Goal: Task Accomplishment & Management: Manage account settings

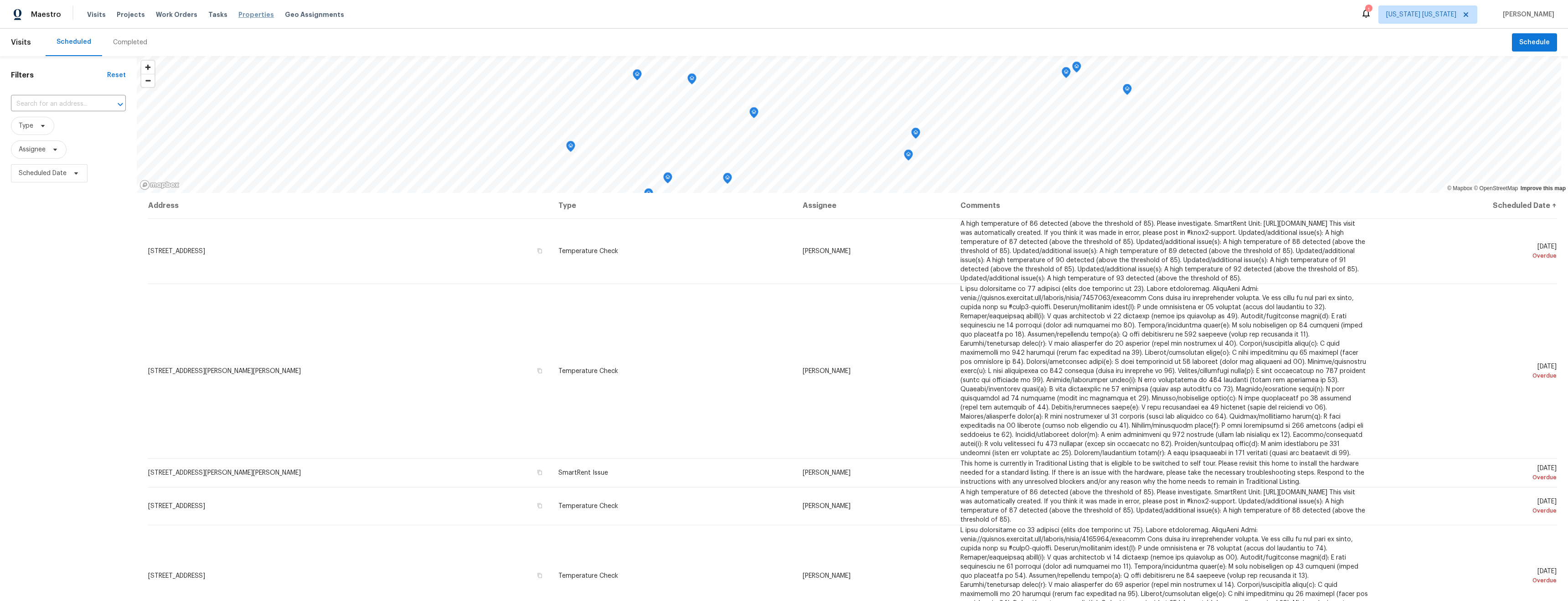
click at [248, 16] on span "Properties" at bounding box center [256, 15] width 36 height 9
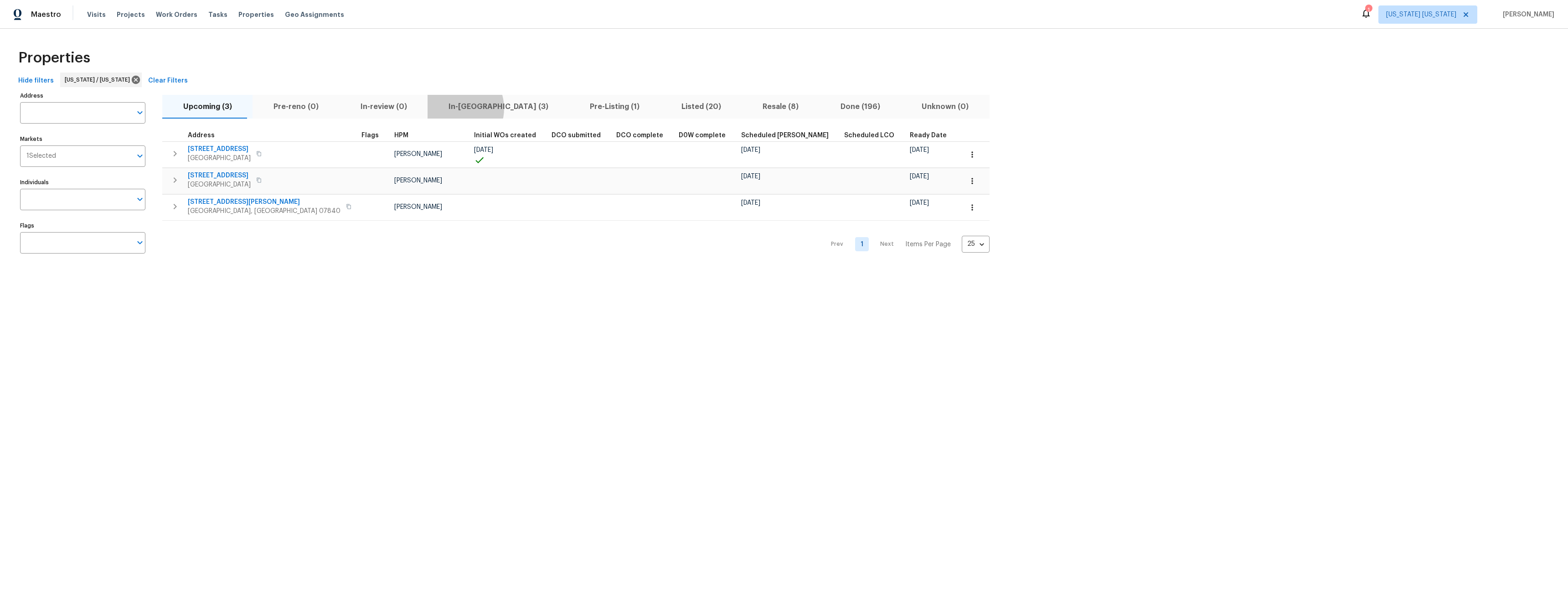
click at [436, 108] on span "In-[GEOGRAPHIC_DATA] (3)" at bounding box center [498, 107] width 130 height 13
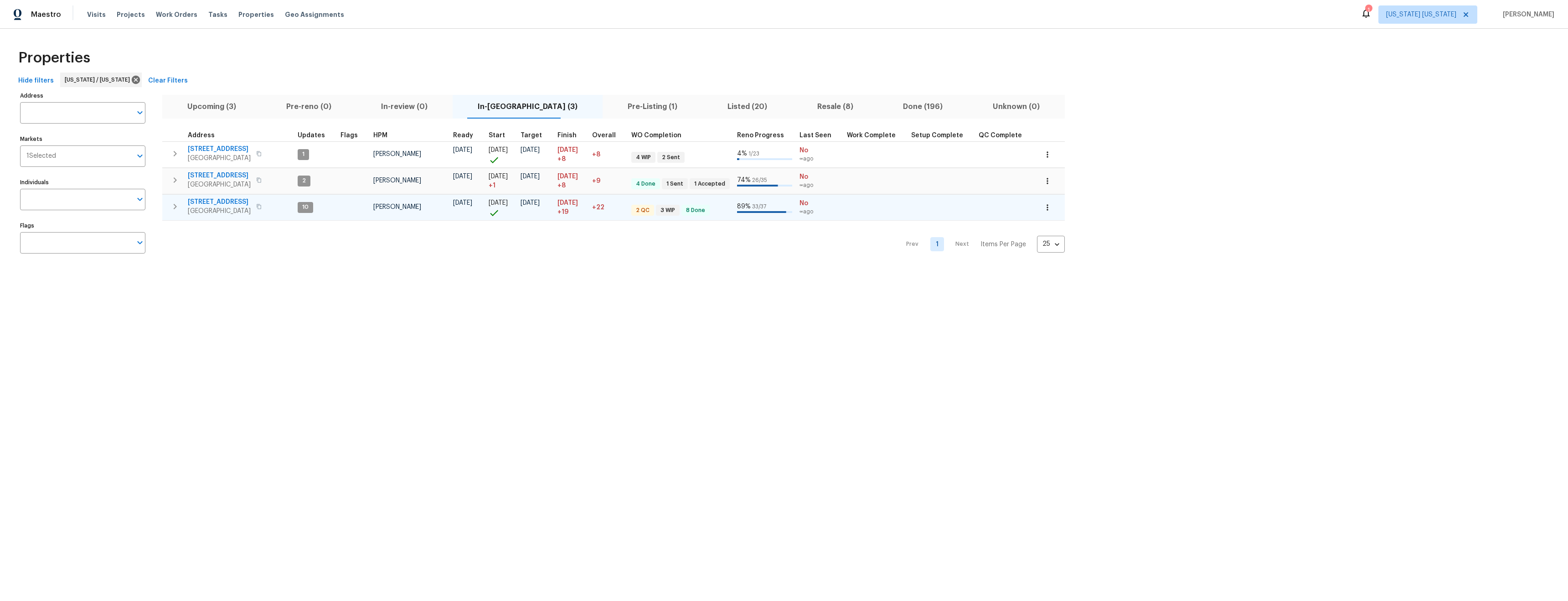
click at [206, 201] on span "[STREET_ADDRESS]" at bounding box center [219, 202] width 63 height 9
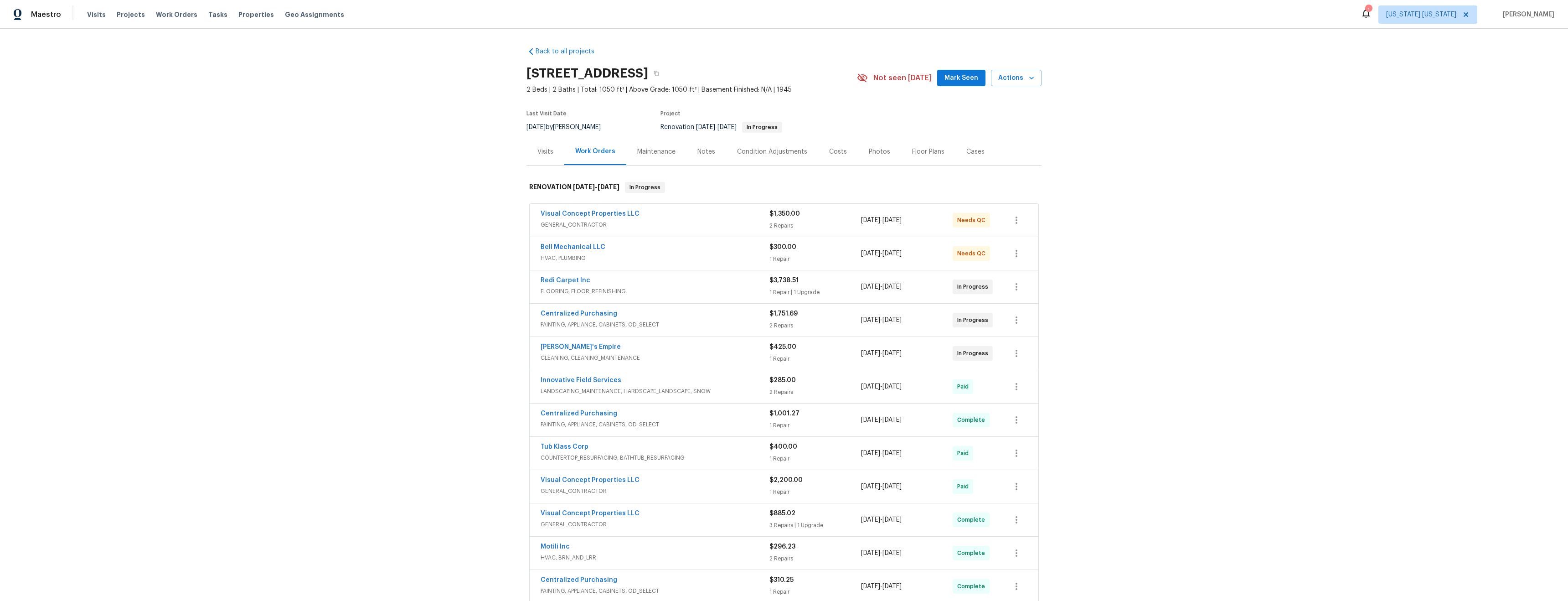
click at [674, 224] on span "GENERAL_CONTRACTOR" at bounding box center [655, 225] width 229 height 9
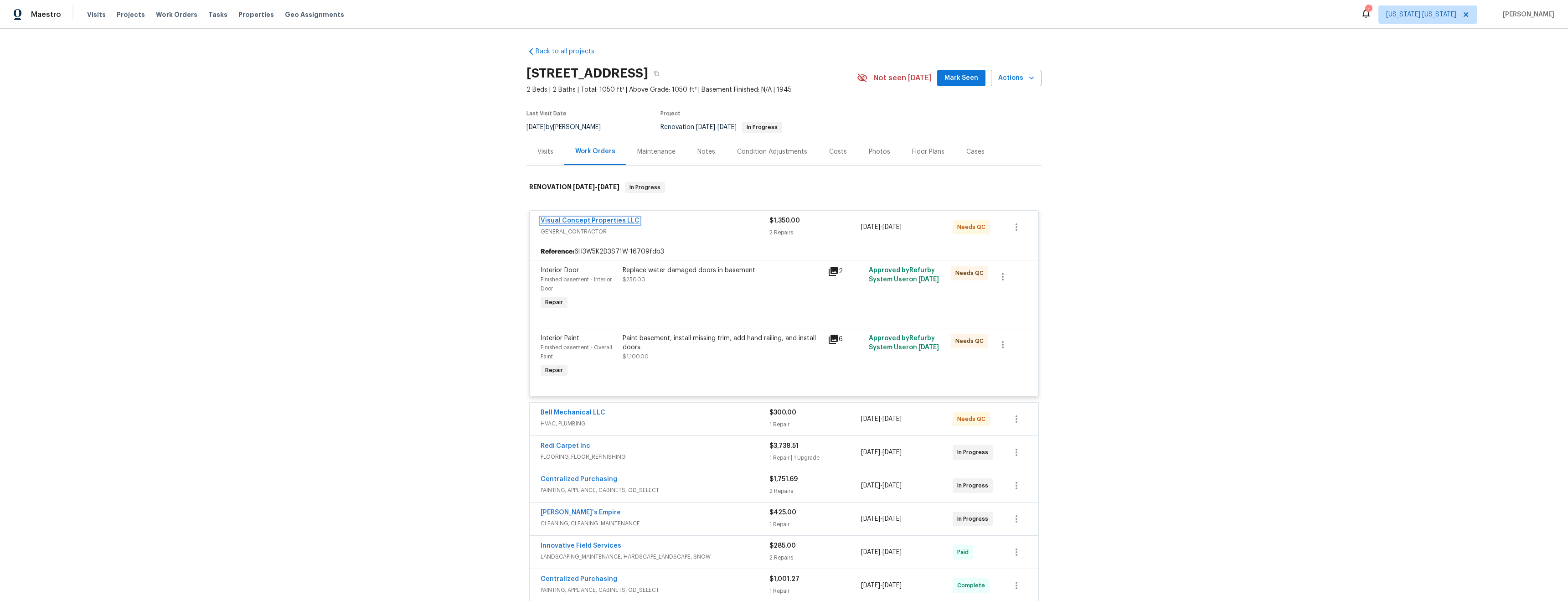
click at [625, 222] on link "Visual Concept Properties LLC" at bounding box center [590, 221] width 99 height 7
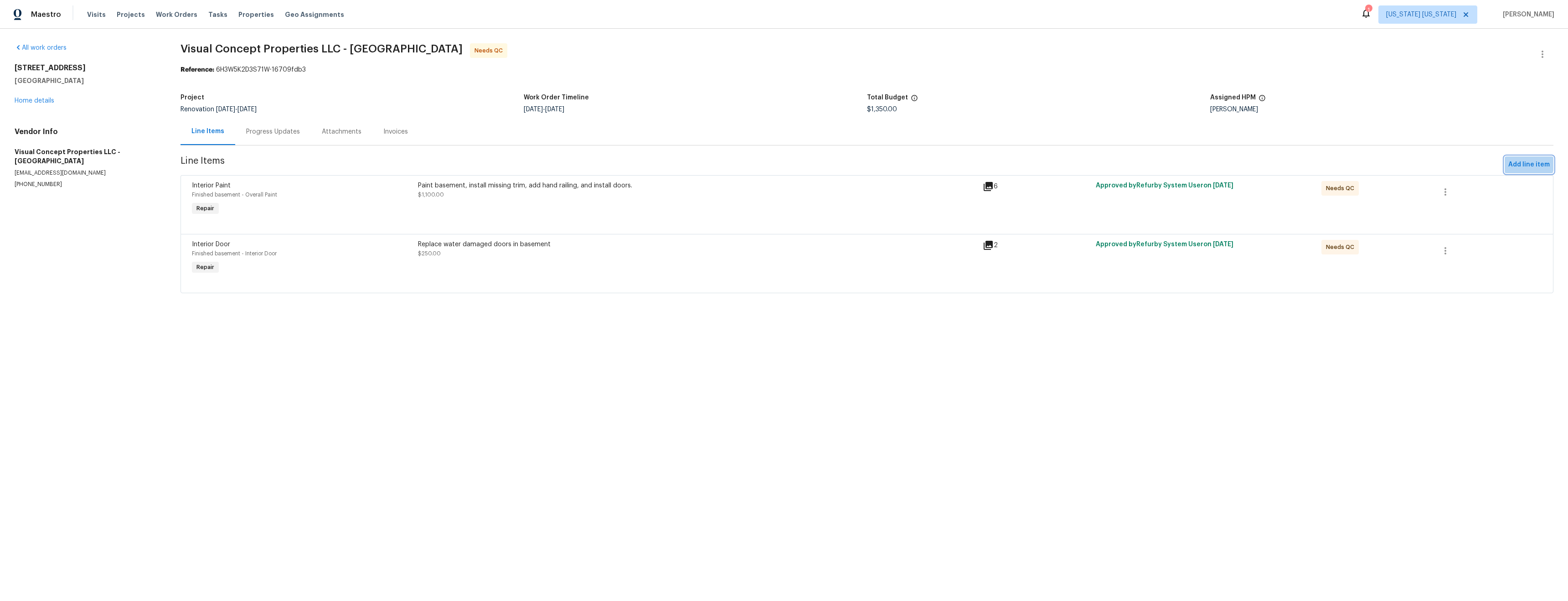
click at [1518, 163] on span "Add line item" at bounding box center [1529, 164] width 42 height 11
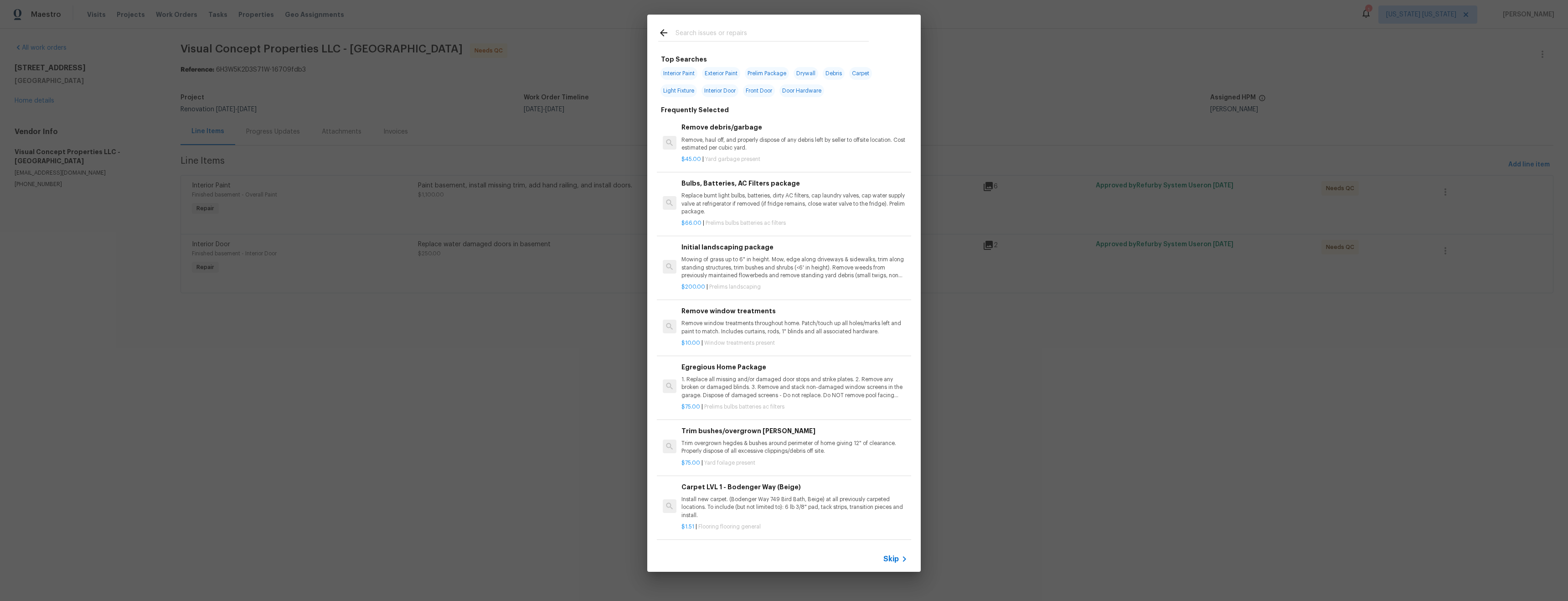
click at [756, 36] on input "text" at bounding box center [772, 34] width 193 height 14
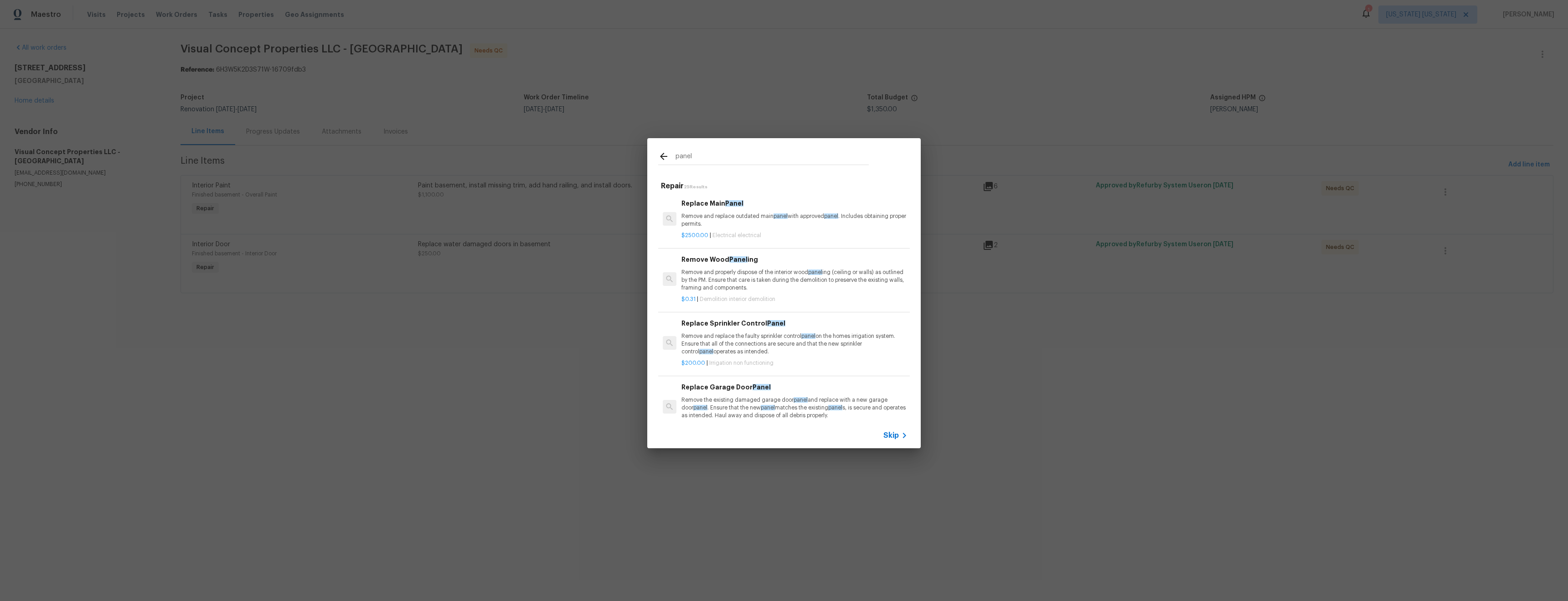
click at [707, 152] on input "panel" at bounding box center [772, 158] width 193 height 14
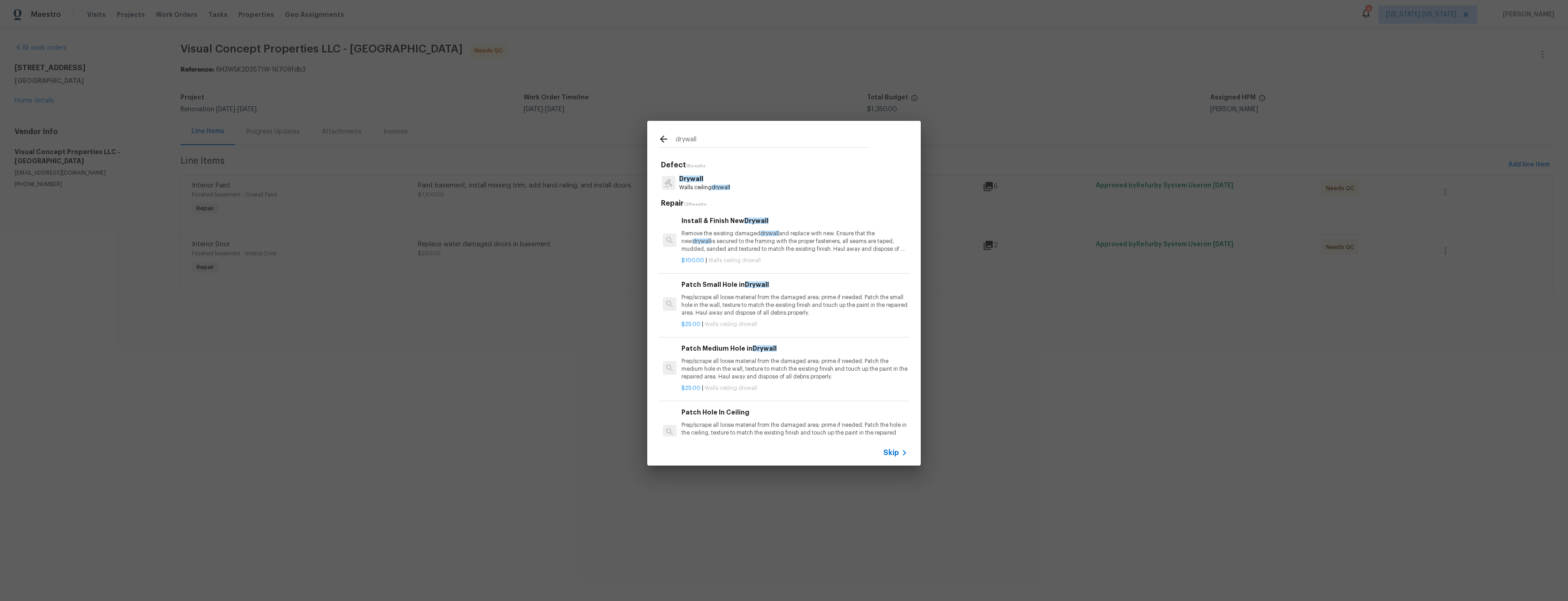
type input "drywall"
click at [737, 182] on div "Drywall Walls ceiling drywall" at bounding box center [784, 183] width 251 height 24
click at [720, 181] on p "Drywall" at bounding box center [705, 179] width 51 height 9
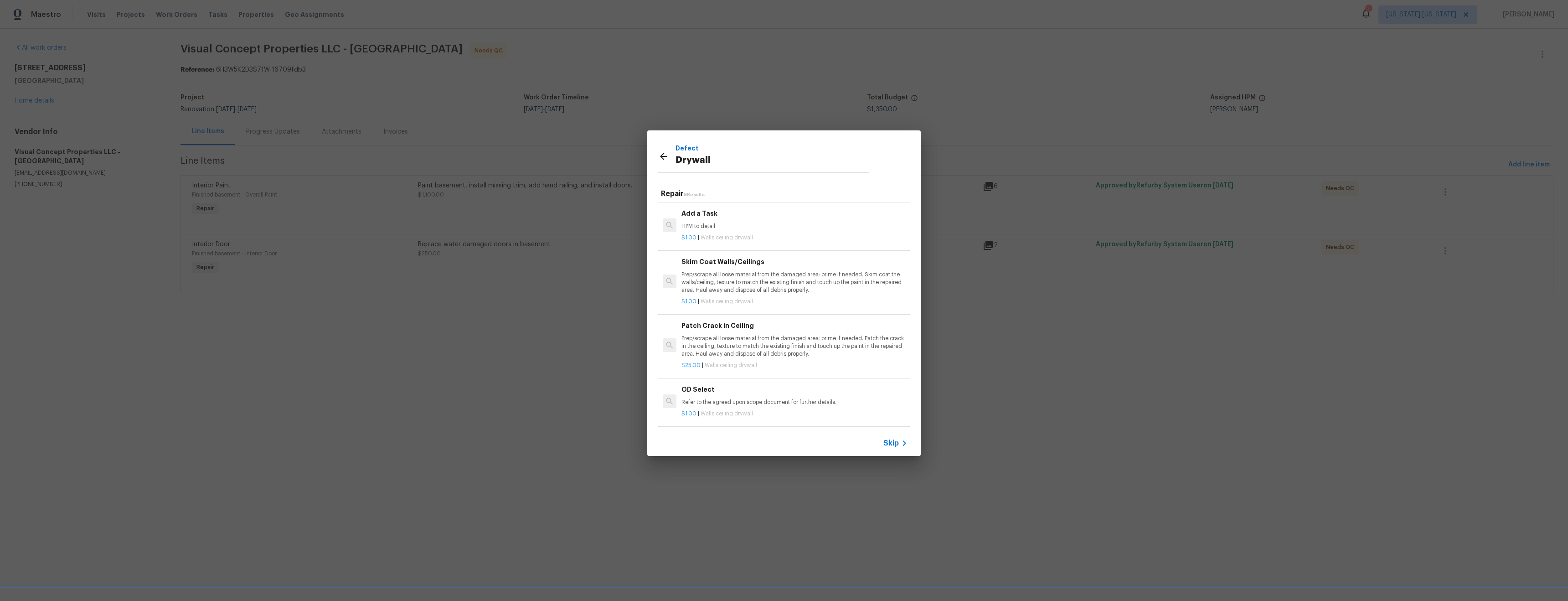
scroll to position [304, 0]
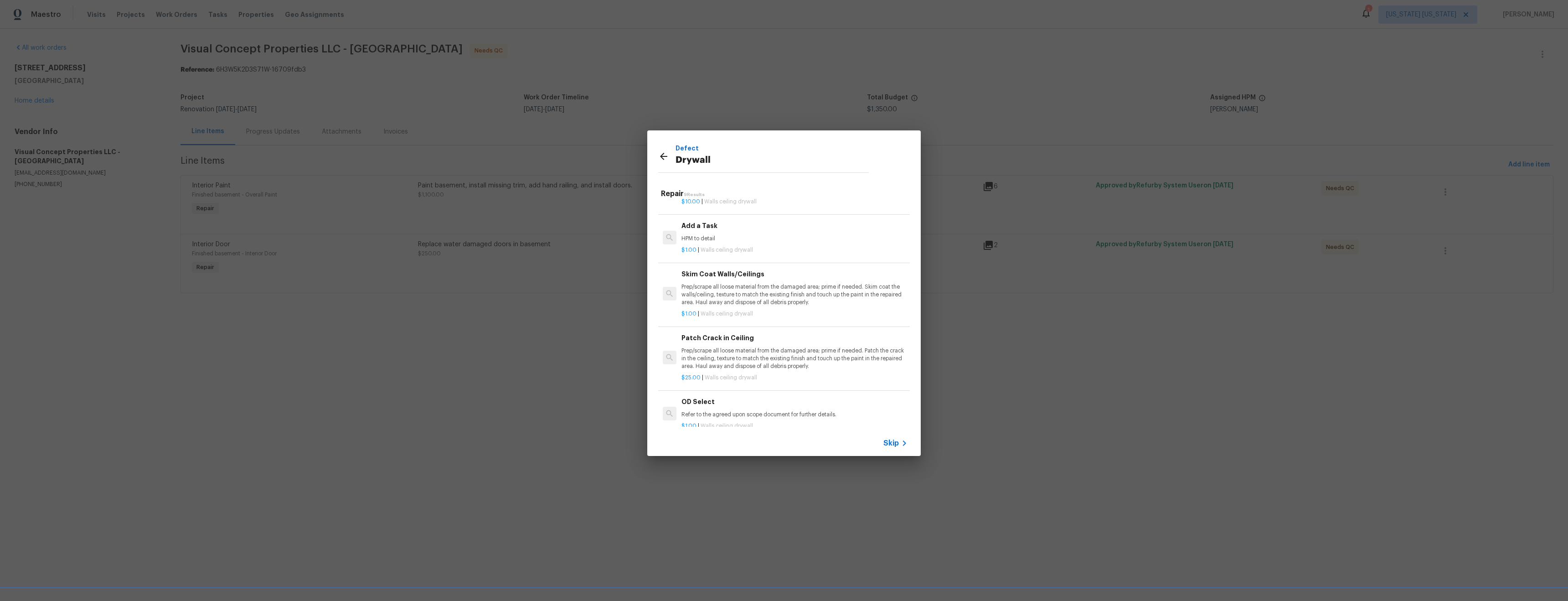
click at [722, 245] on div "$1.00 | Walls ceiling drywall" at bounding box center [795, 248] width 226 height 11
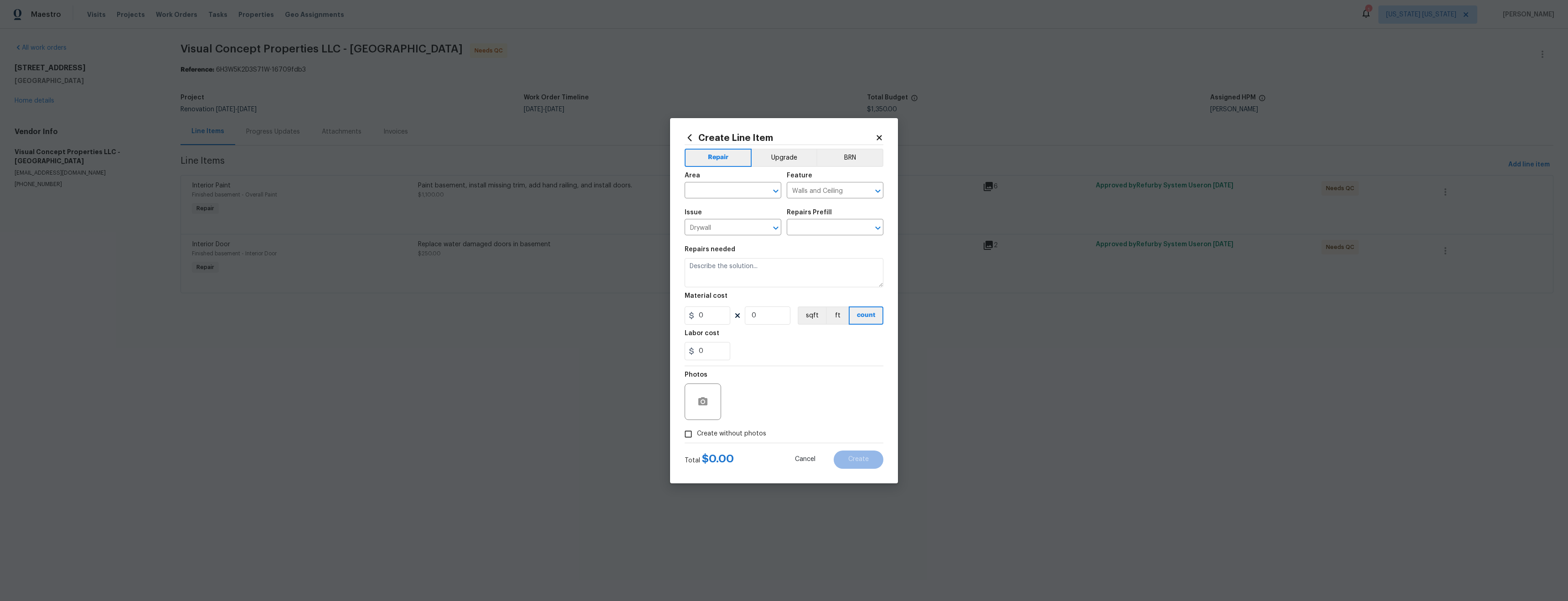
type textarea "HPM to detail"
type input "1"
type input "Add a Task $1.00"
type input "1"
click at [724, 184] on input "text" at bounding box center [720, 191] width 71 height 14
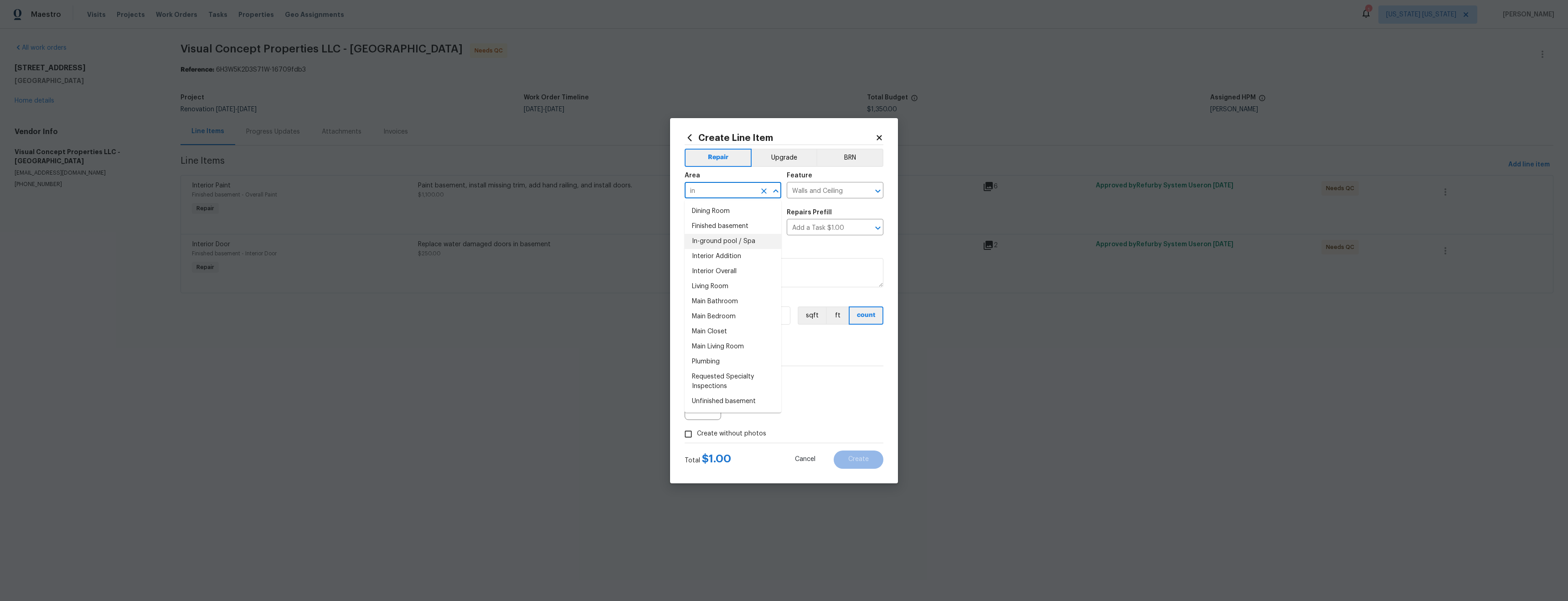
type input "i"
click at [737, 212] on li "Bathroom" at bounding box center [733, 211] width 97 height 15
type input "Bathroom"
click at [729, 267] on textarea "HPM to detail" at bounding box center [784, 273] width 198 height 29
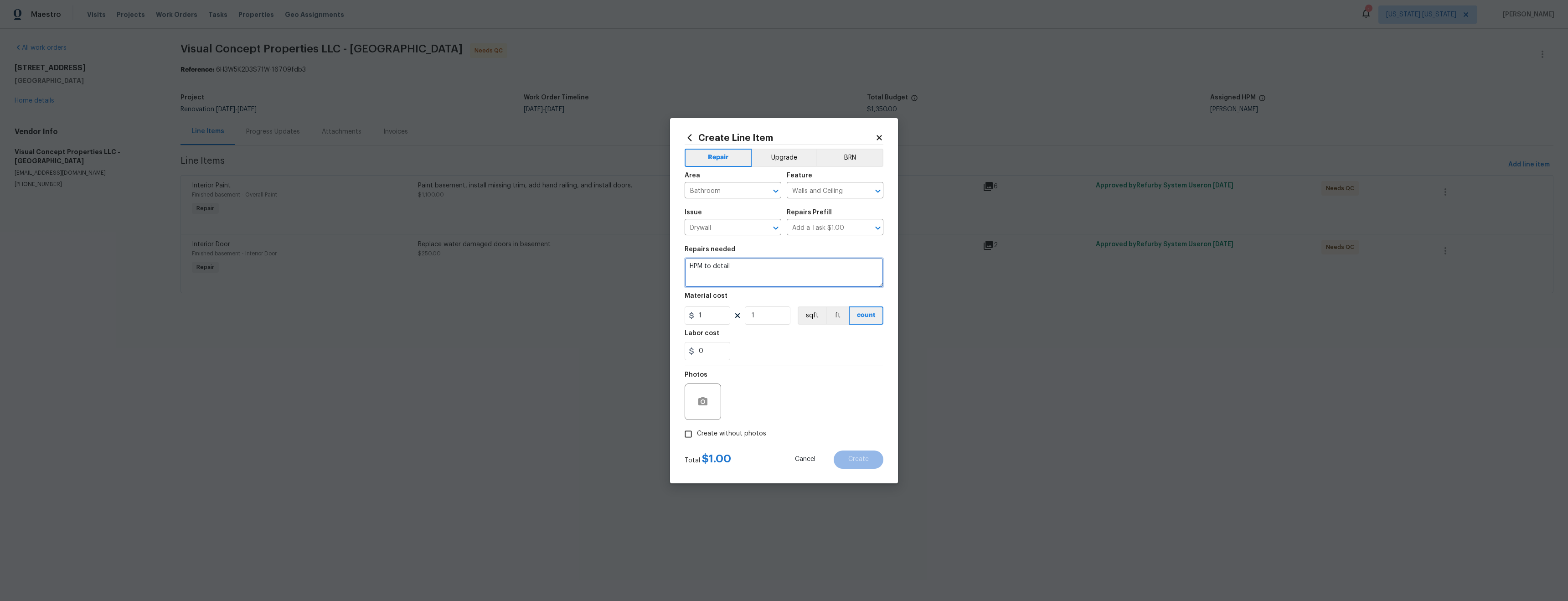
click at [729, 267] on textarea "HPM to detail" at bounding box center [784, 273] width 198 height 29
type textarea "Add access panel in basement bathroom"
click at [717, 314] on input "1" at bounding box center [707, 316] width 46 height 19
click at [717, 314] on input "1" at bounding box center [707, 316] width 46 height 19
type input "25"
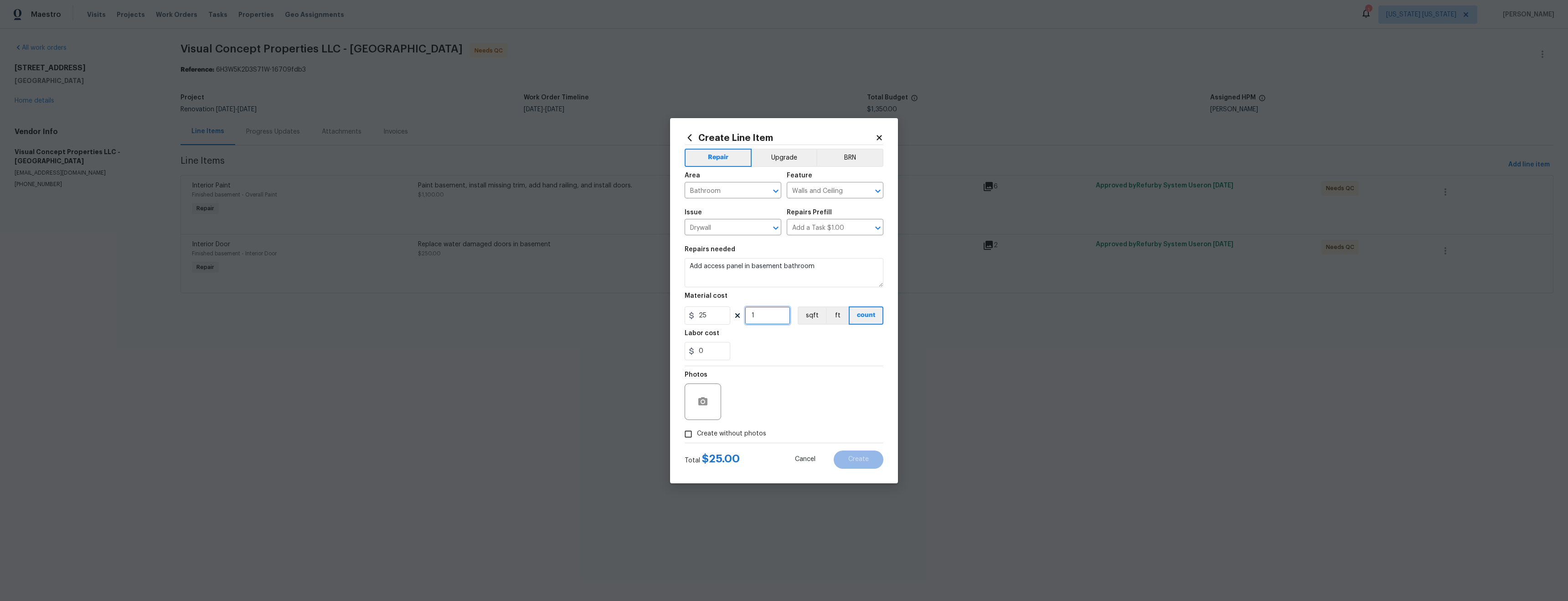
click at [777, 319] on input "1" at bounding box center [767, 316] width 46 height 19
type input "2"
click at [762, 361] on section "Repairs needed Add access panel in basement bathroom Material cost 25 2 sqft ft…" at bounding box center [784, 303] width 198 height 125
click at [703, 354] on input "0" at bounding box center [707, 351] width 46 height 19
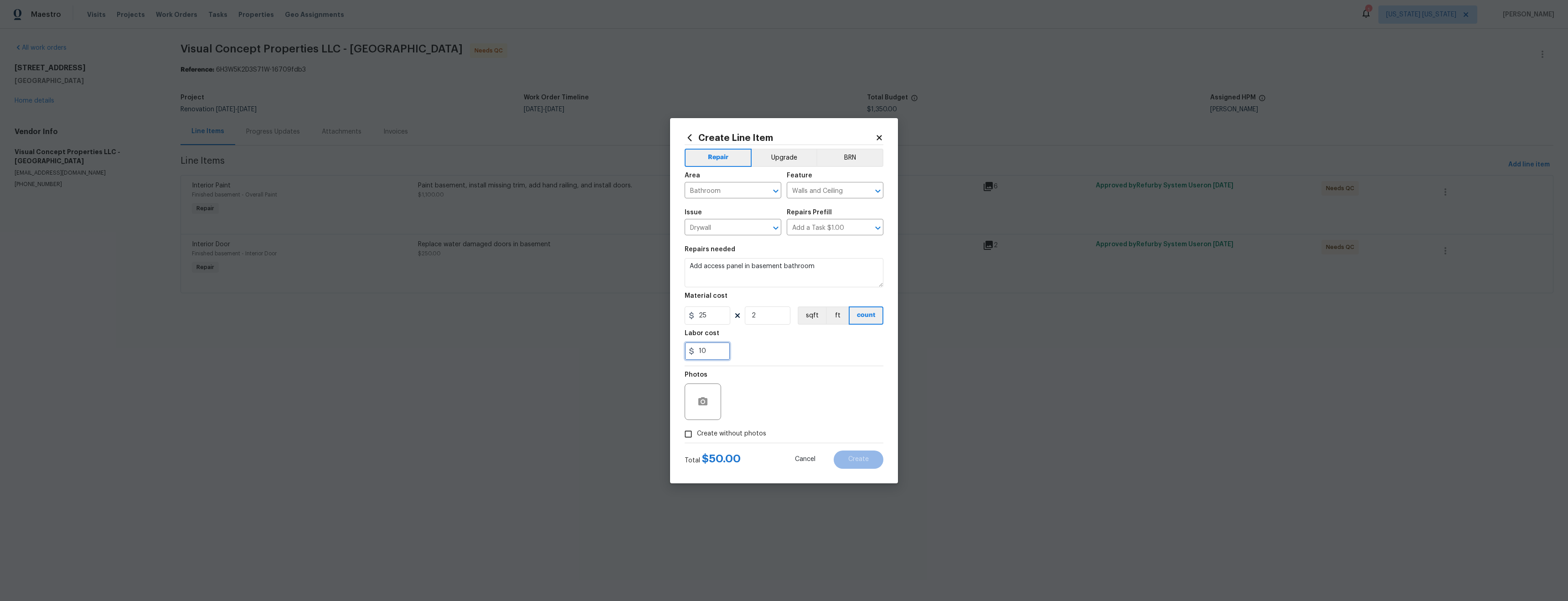
type input "10"
click at [780, 368] on div "Photos" at bounding box center [784, 396] width 198 height 60
click at [732, 441] on label "Create without photos" at bounding box center [722, 434] width 87 height 17
click at [697, 441] on input "Create without photos" at bounding box center [688, 434] width 17 height 17
checkbox input "true"
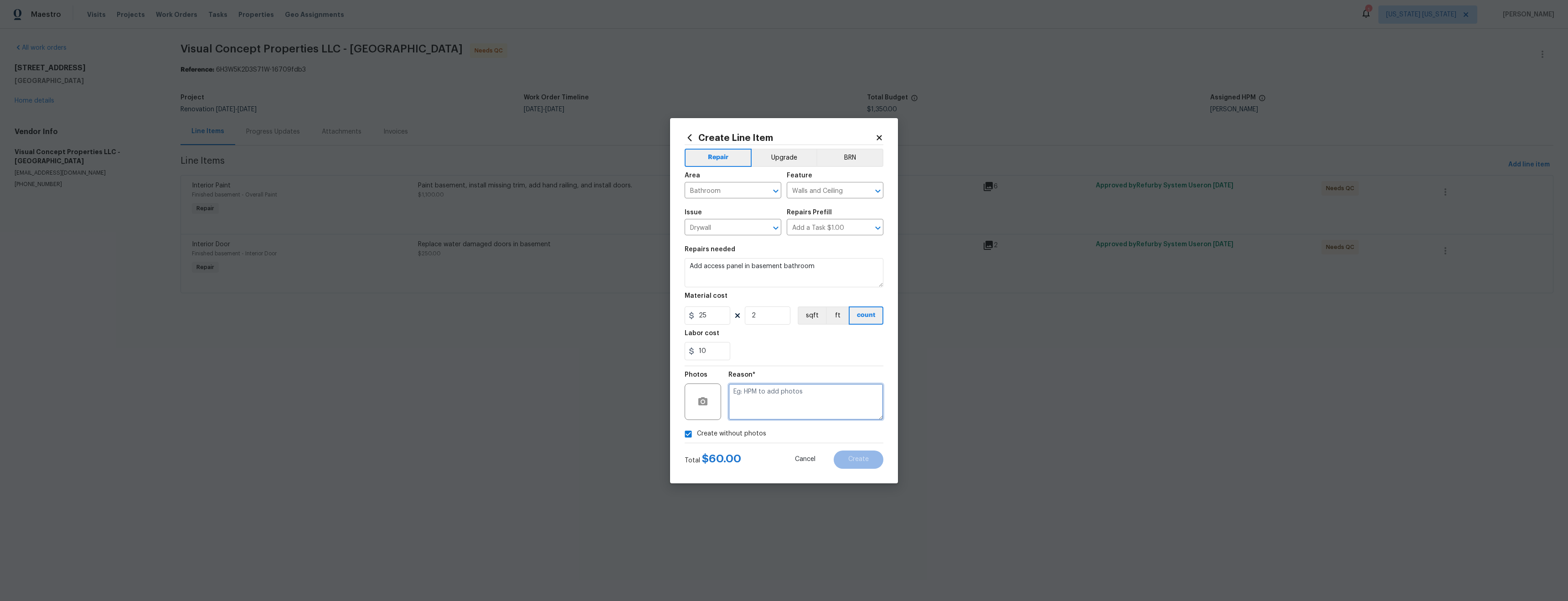
click at [754, 418] on textarea at bounding box center [806, 401] width 155 height 36
type textarea "tba"
click at [867, 455] on button "Create" at bounding box center [858, 460] width 50 height 19
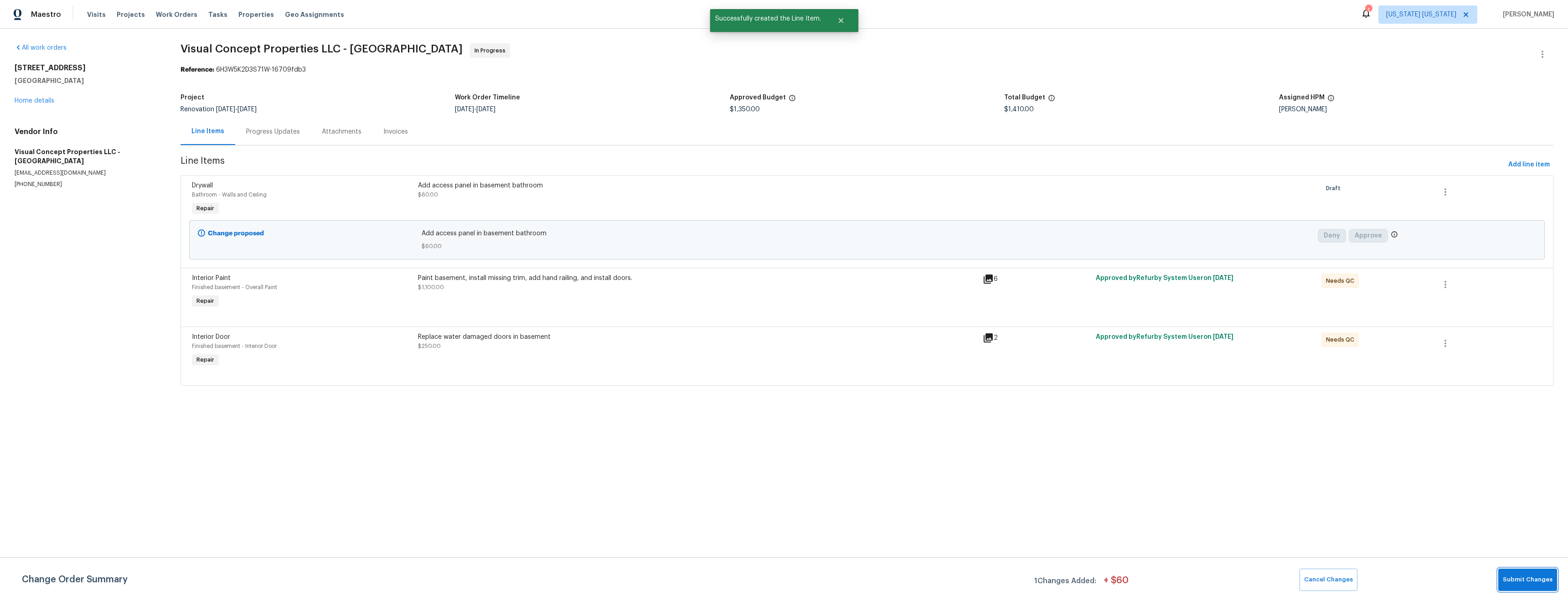
click at [1520, 581] on span "Submit Changes" at bounding box center [1528, 580] width 50 height 11
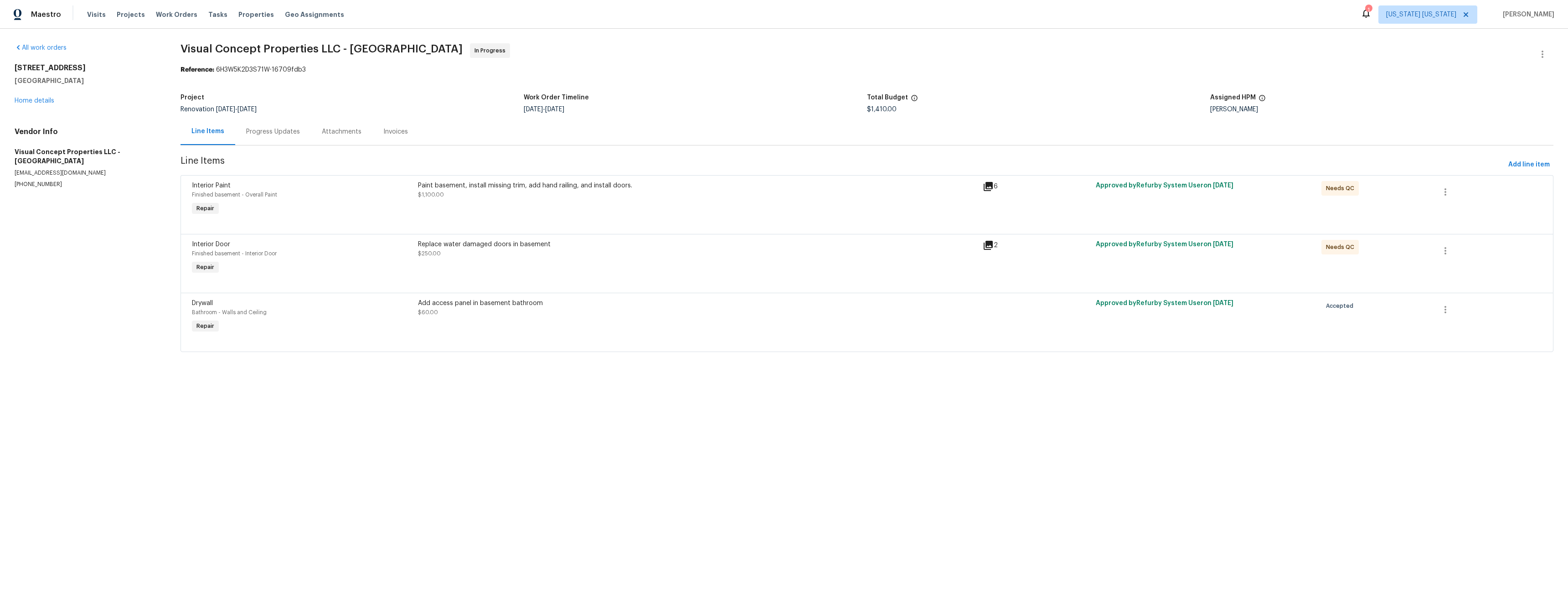
click at [697, 193] on div "Paint basement, install missing trim, add hand railing, and install doors. $1,1…" at bounding box center [697, 191] width 559 height 19
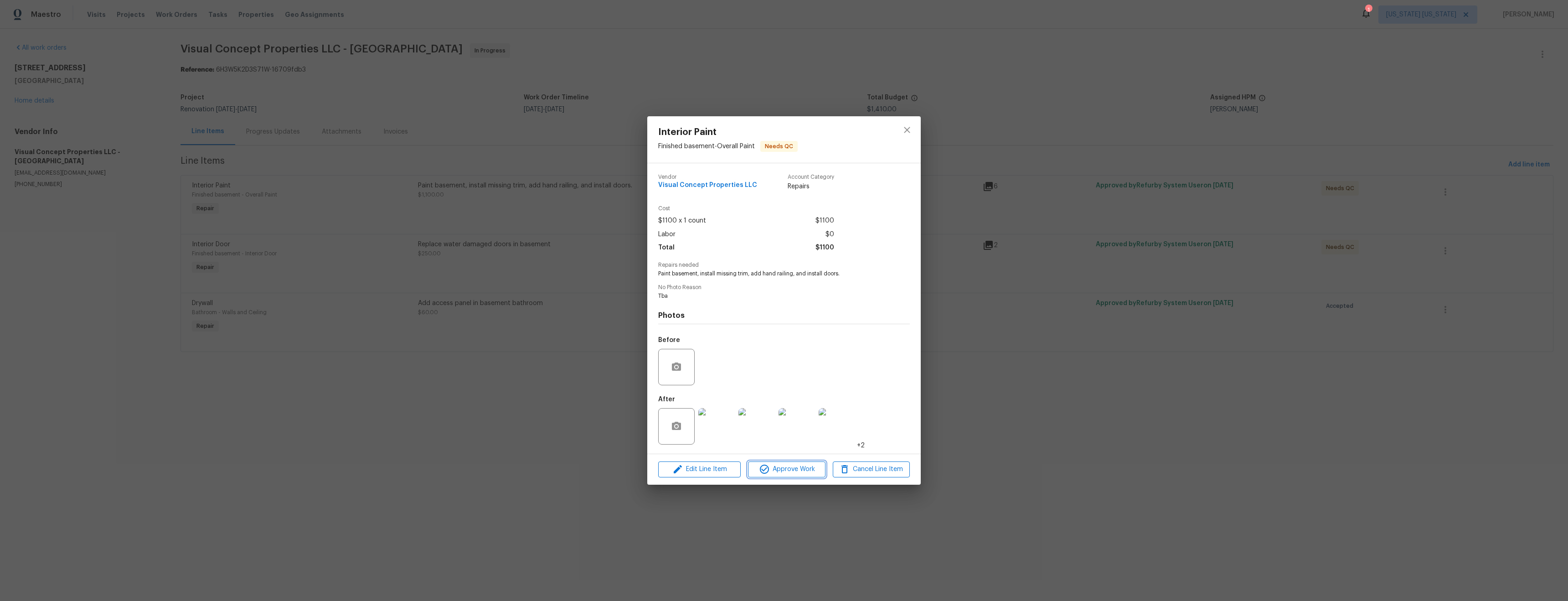
click at [775, 465] on span "Approve Work" at bounding box center [787, 469] width 71 height 11
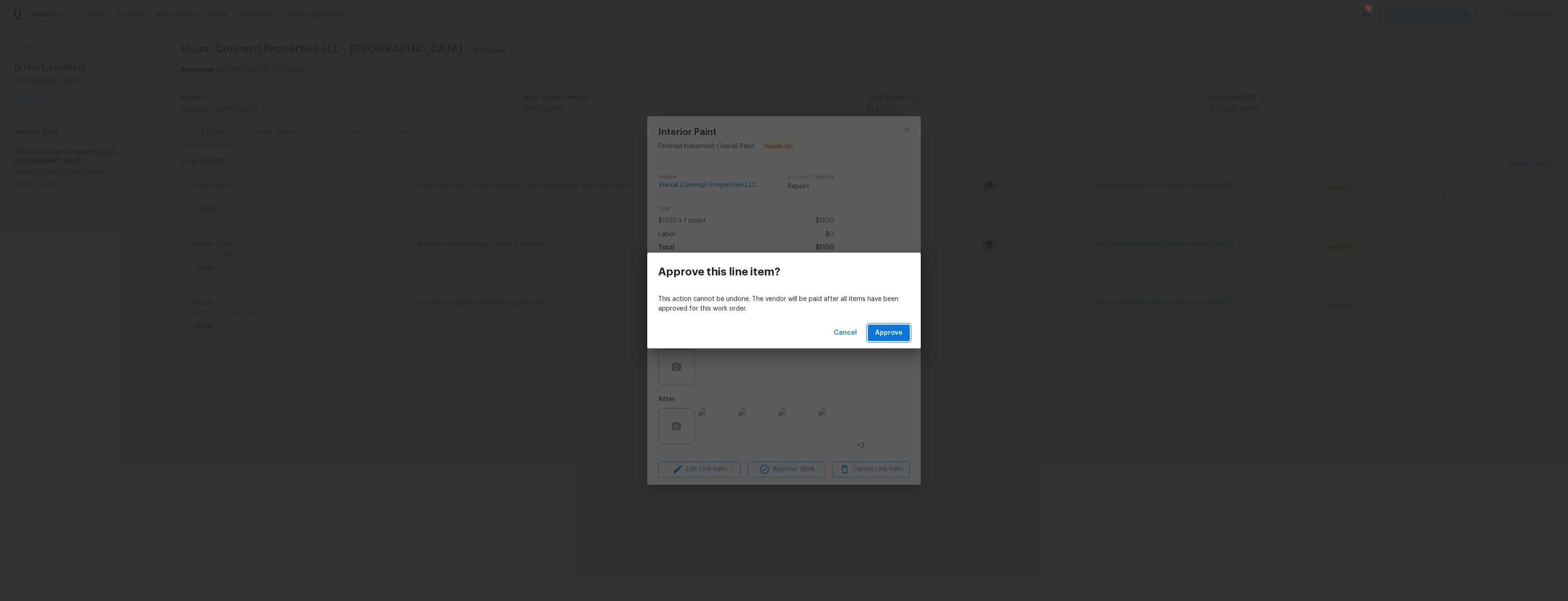
click at [883, 330] on span "Approve" at bounding box center [889, 333] width 27 height 11
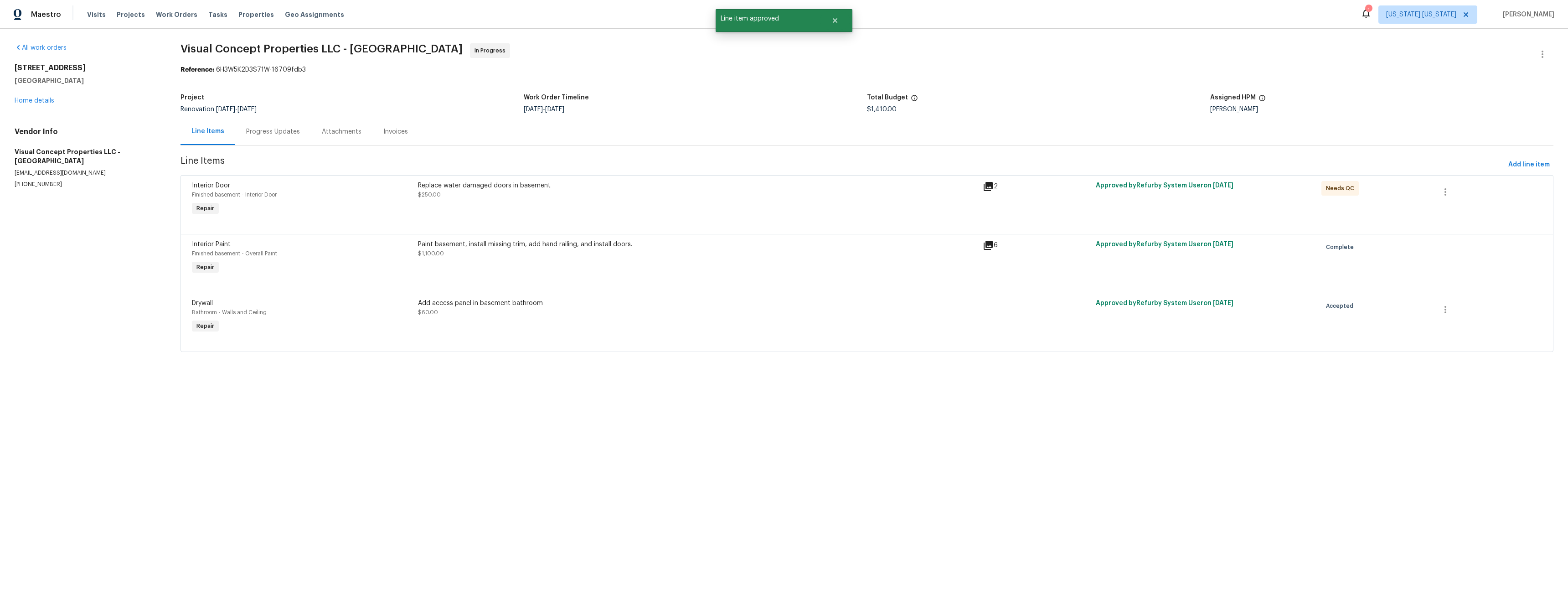
click at [638, 197] on div "Replace water damaged doors in basement $250.00" at bounding box center [697, 191] width 559 height 19
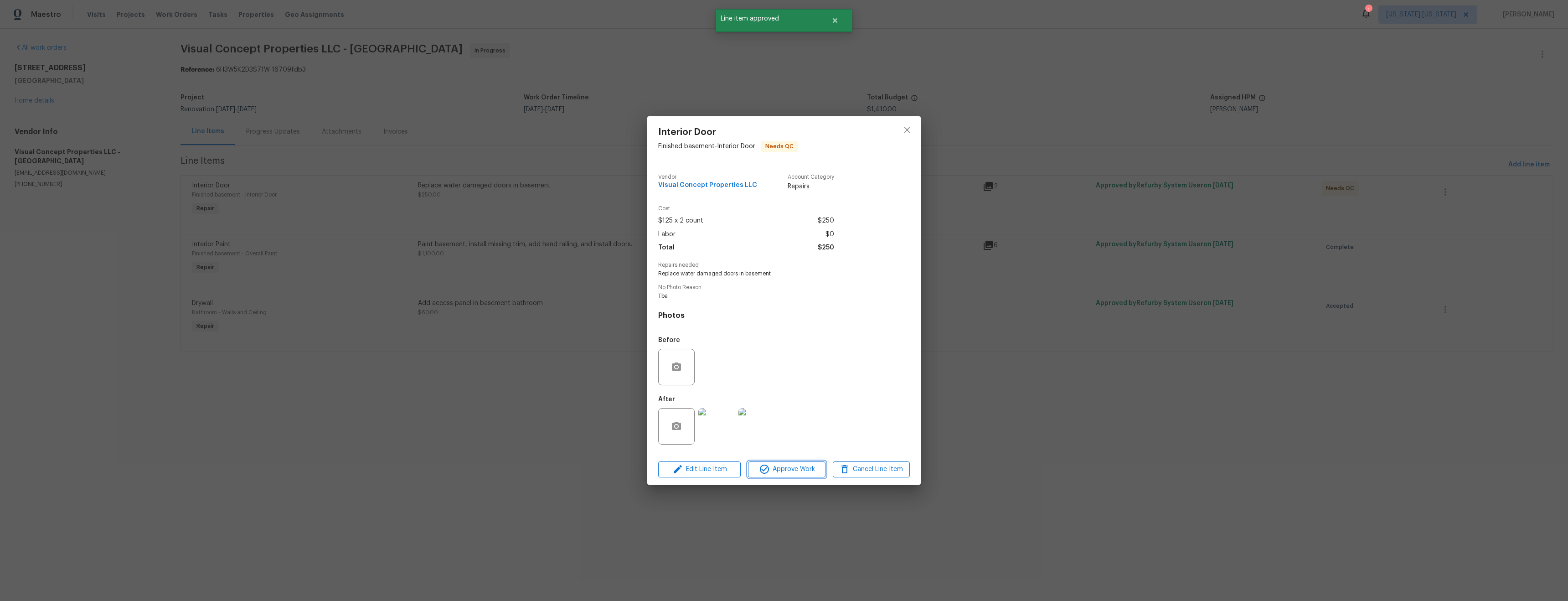
click at [782, 467] on span "Approve Work" at bounding box center [787, 469] width 71 height 11
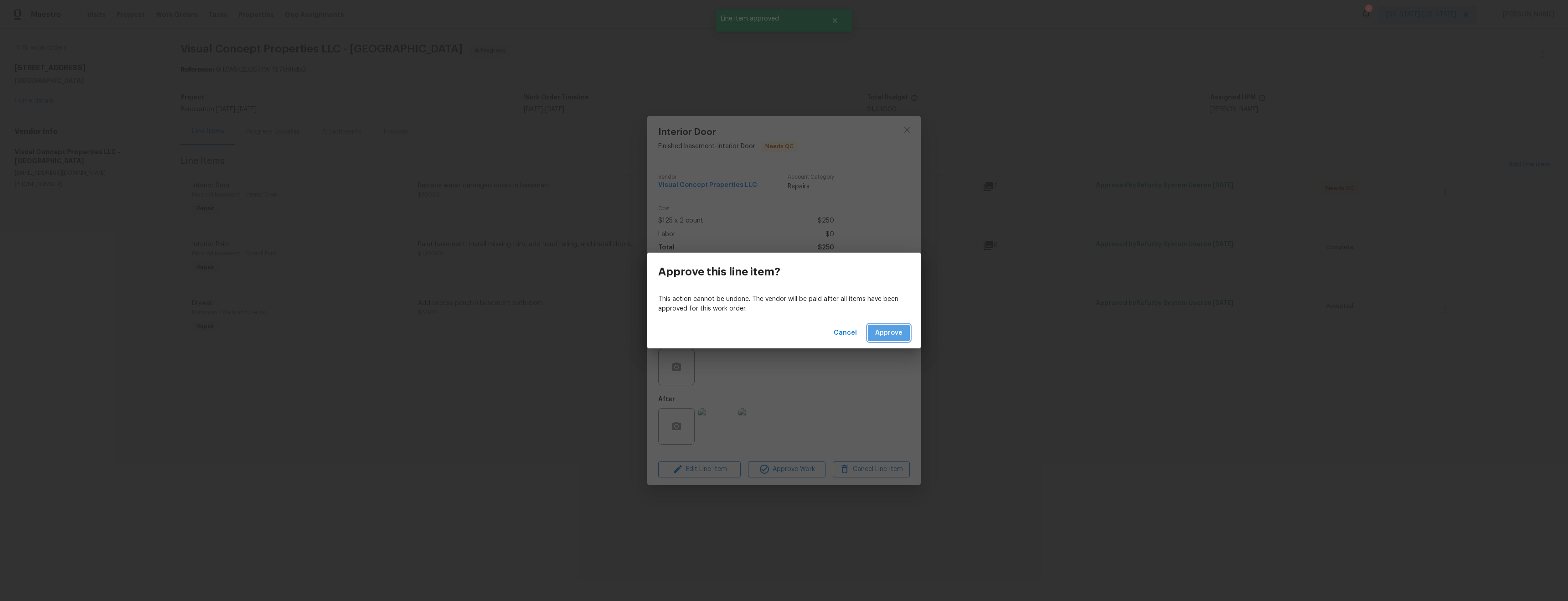
click at [882, 330] on span "Approve" at bounding box center [889, 333] width 27 height 11
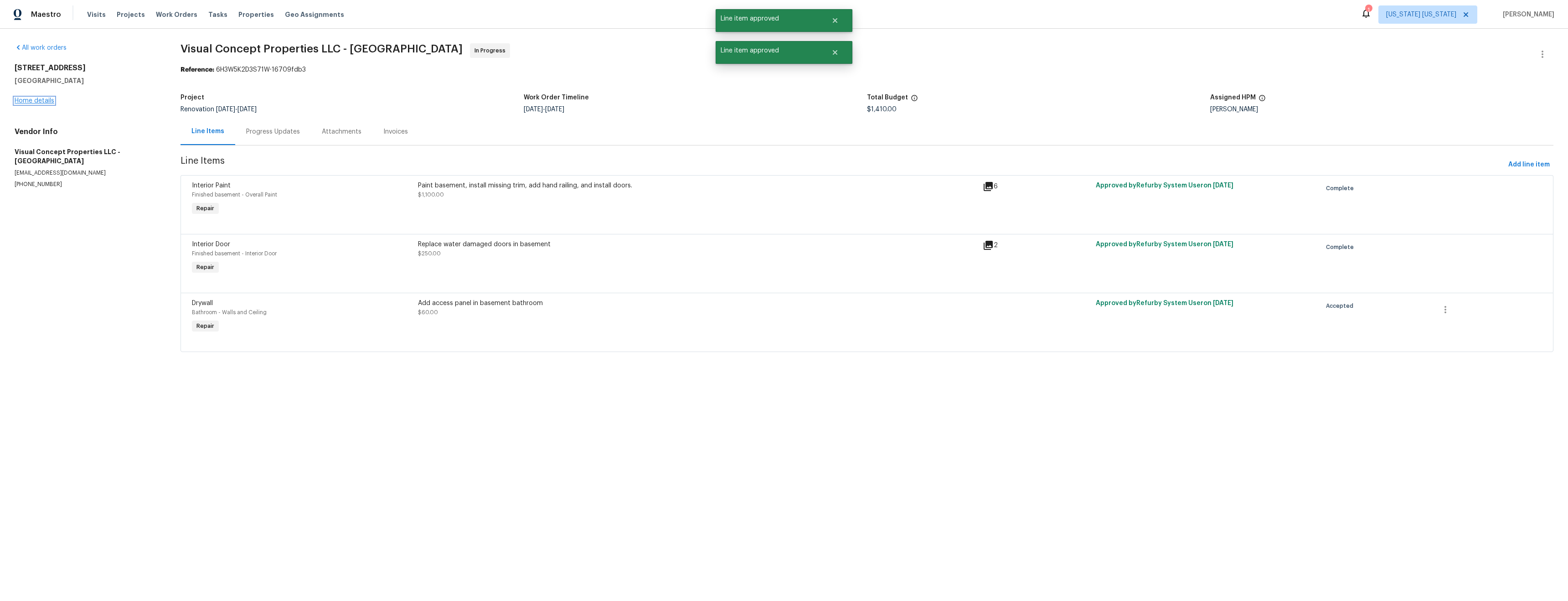
click at [32, 101] on link "Home details" at bounding box center [34, 101] width 40 height 7
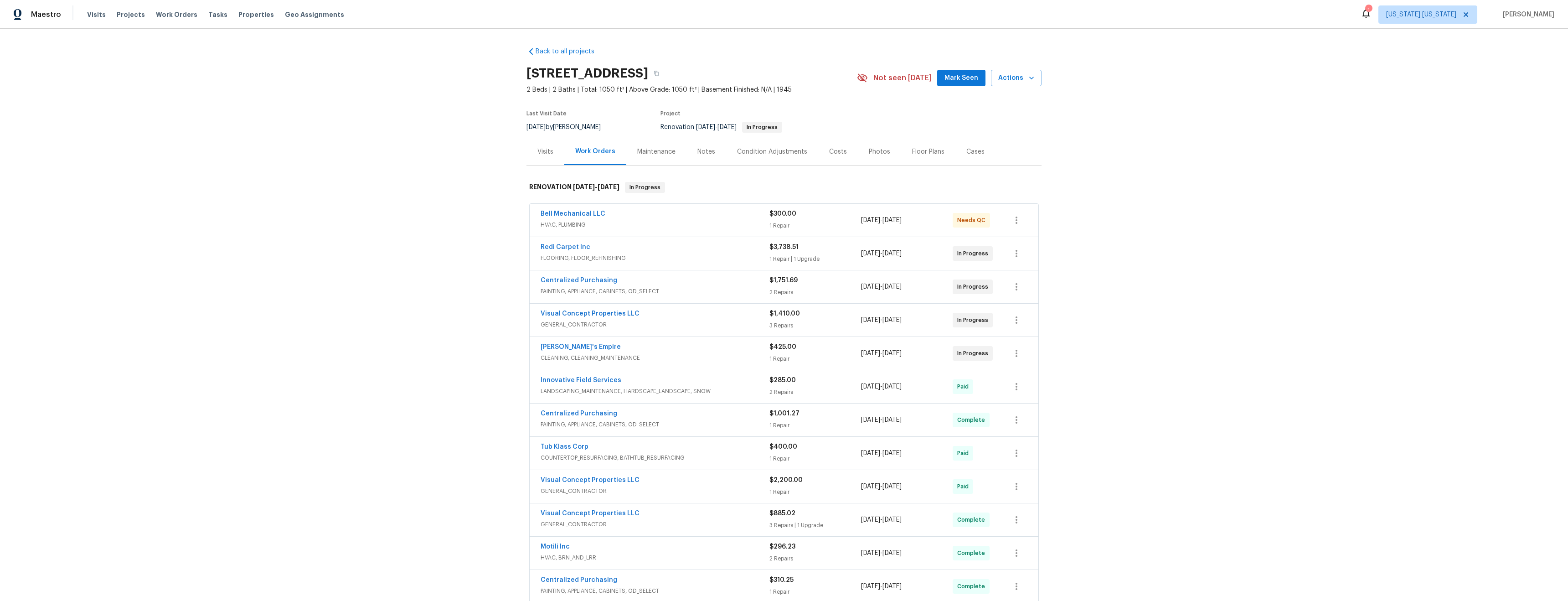
click at [656, 224] on span "HVAC, PLUMBING" at bounding box center [655, 225] width 229 height 9
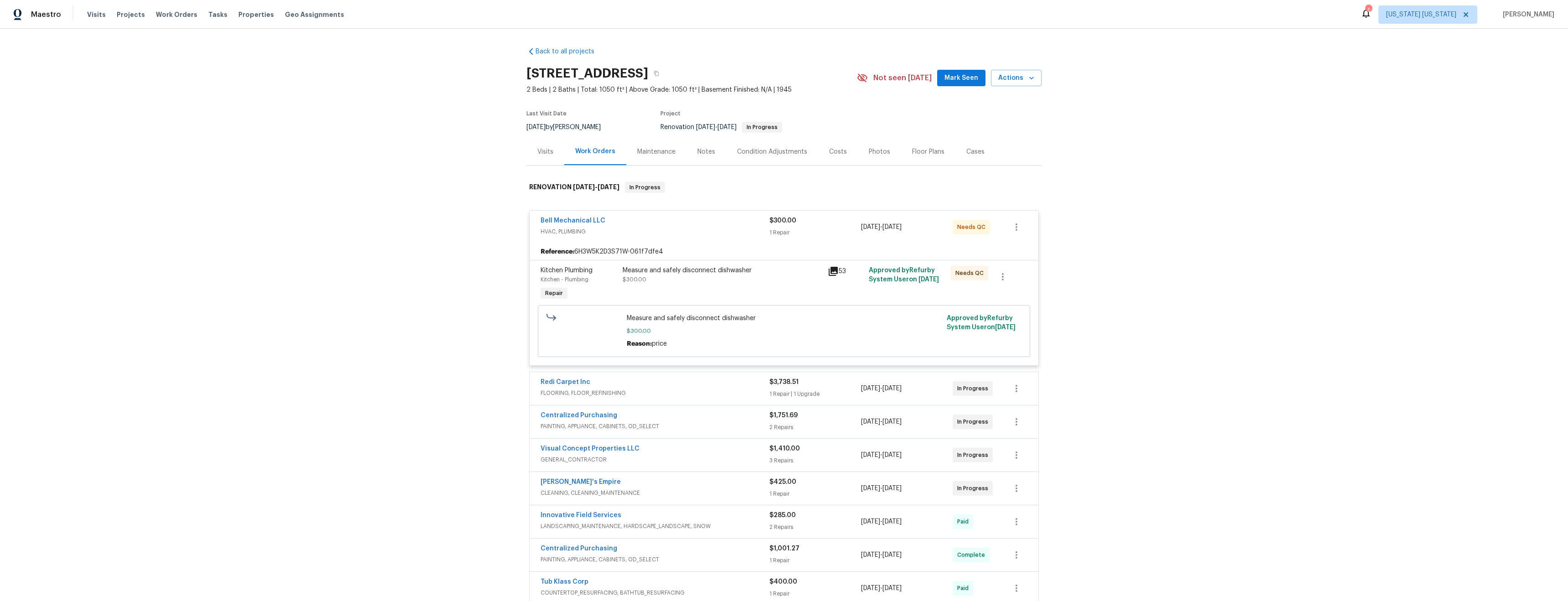
click at [679, 281] on div "Measure and safely disconnect dishwasher $300.00" at bounding box center [722, 275] width 200 height 19
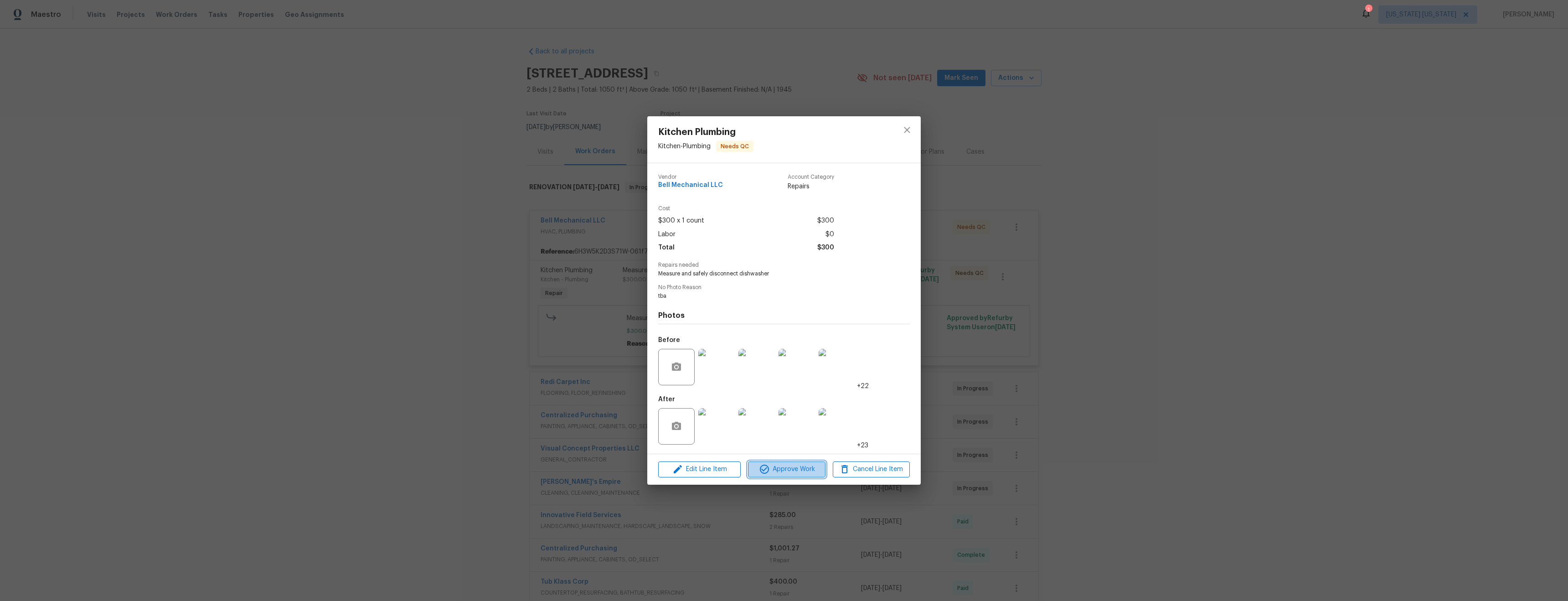
click at [801, 470] on span "Approve Work" at bounding box center [787, 469] width 71 height 11
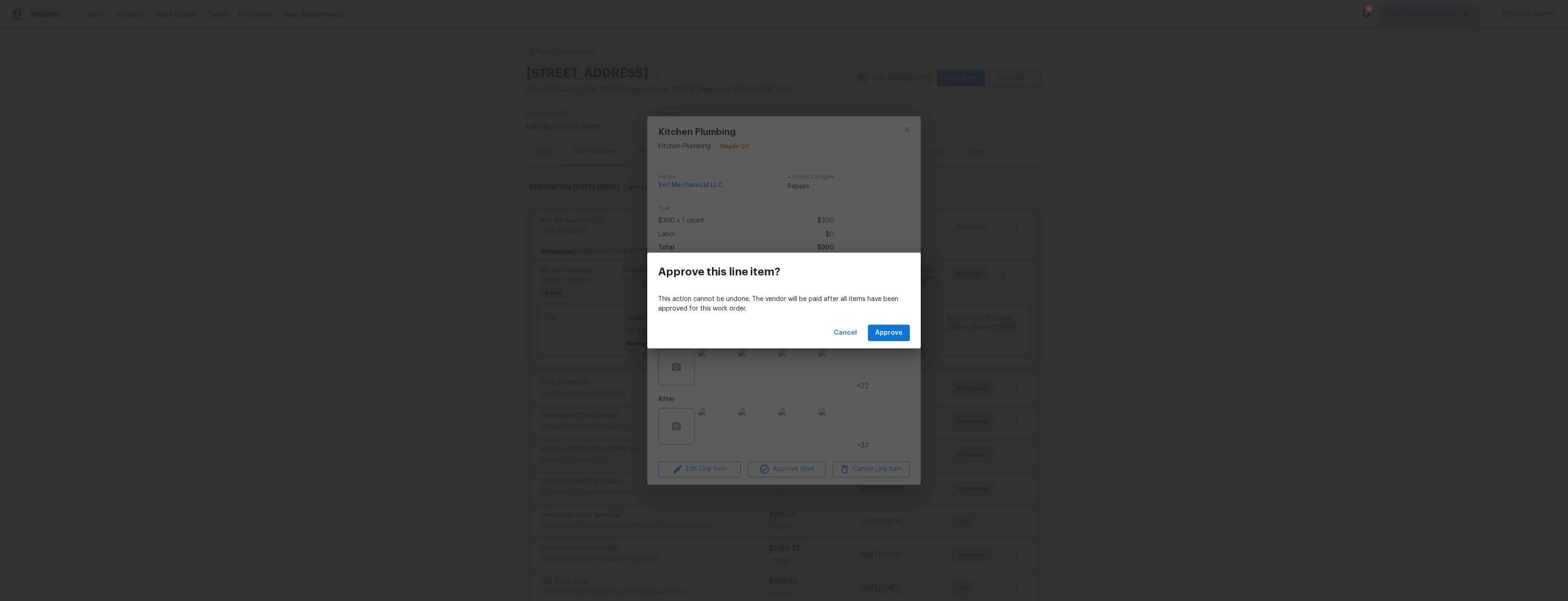
click at [887, 345] on div "Cancel Approve" at bounding box center [783, 334] width 273 height 32
click at [887, 334] on span "Approve" at bounding box center [889, 333] width 27 height 11
